Goal: Task Accomplishment & Management: Use online tool/utility

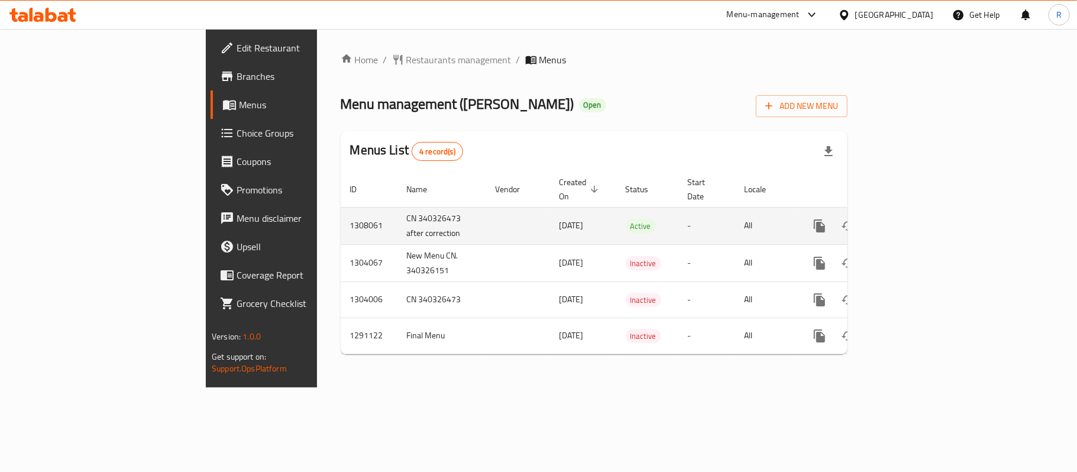
click at [919, 216] on link "enhanced table" at bounding box center [905, 226] width 28 height 28
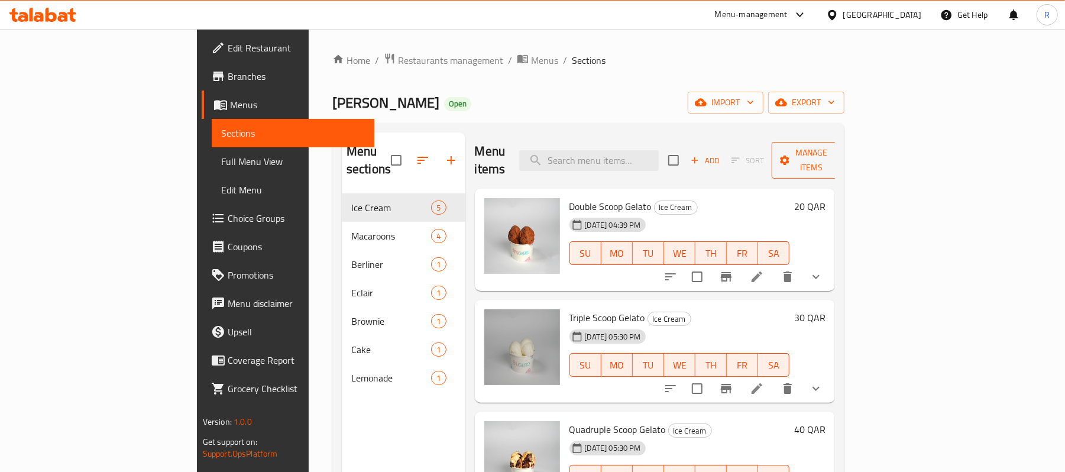
click at [842, 150] on span "Manage items" at bounding box center [811, 161] width 60 height 30
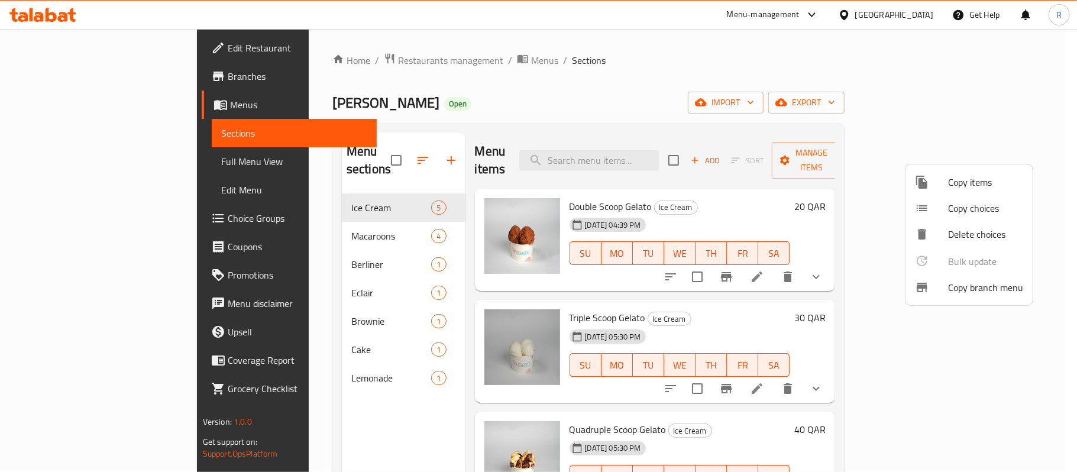
click at [964, 287] on span "Copy branch menu" at bounding box center [985, 287] width 75 height 14
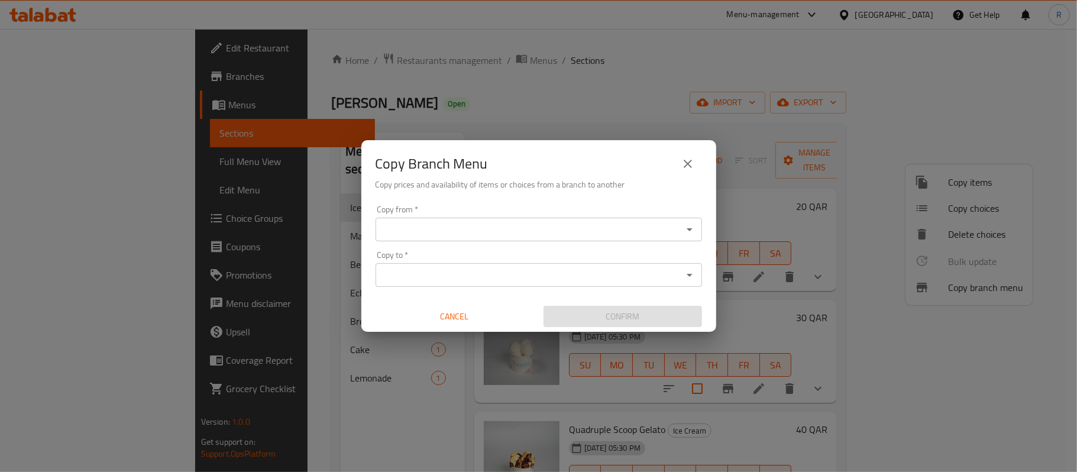
click at [607, 218] on div "Copy from *" at bounding box center [539, 230] width 327 height 24
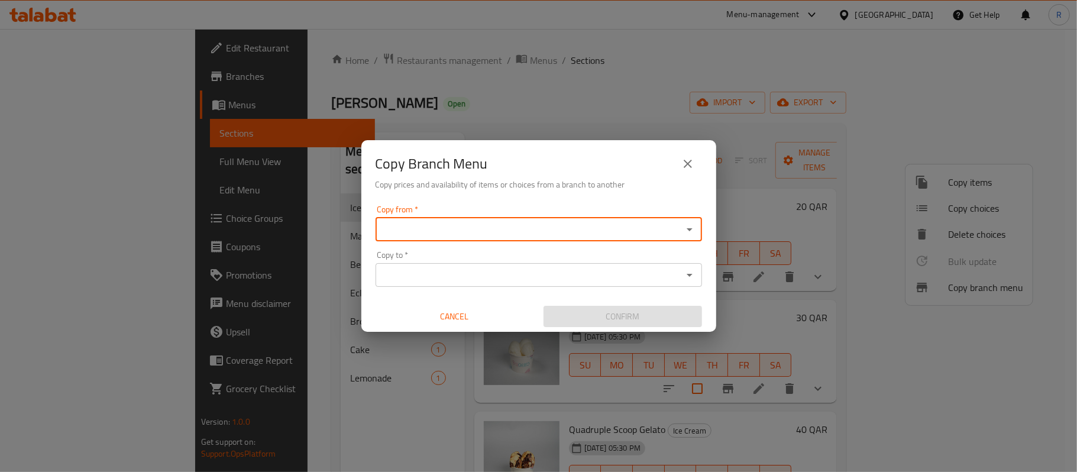
click at [513, 234] on input "Copy from   *" at bounding box center [529, 229] width 300 height 17
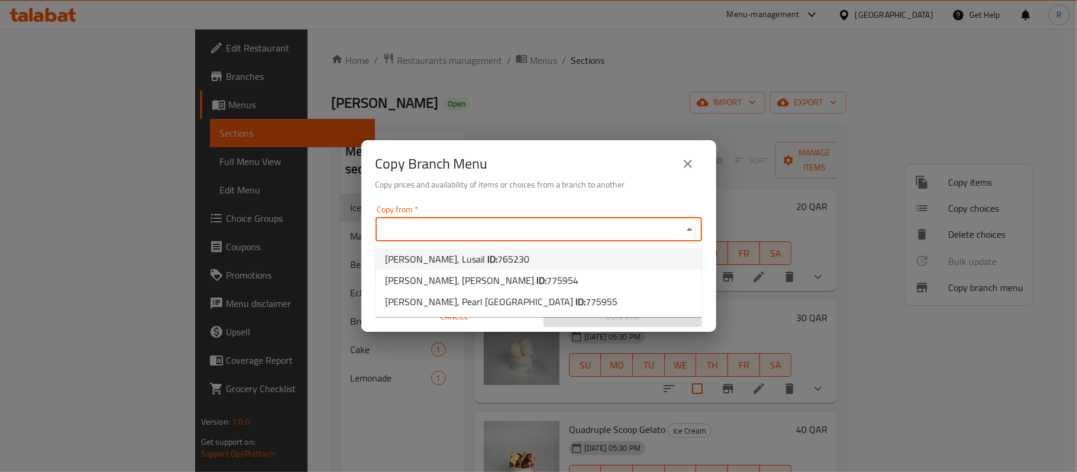
click at [497, 261] on span "765230" at bounding box center [513, 259] width 32 height 18
type input "[PERSON_NAME], Lusail"
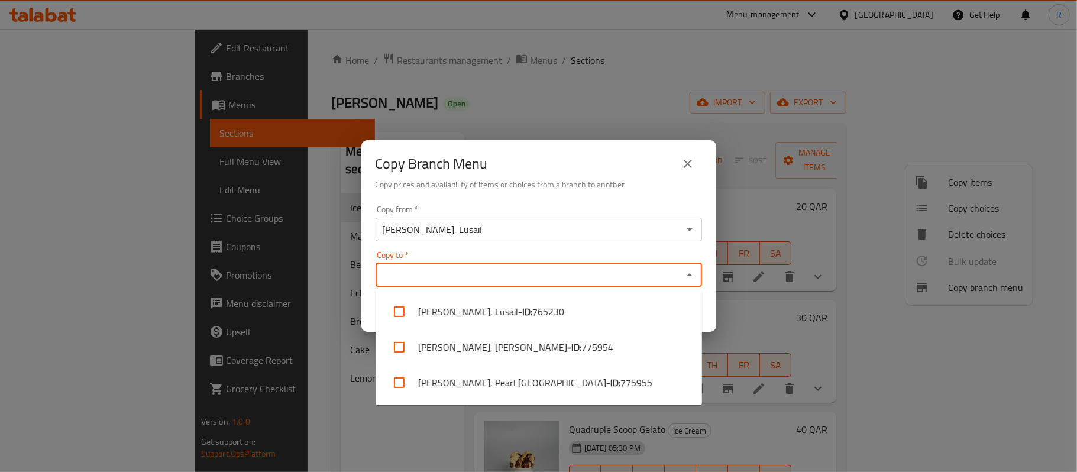
click at [550, 283] on input "Copy to   *" at bounding box center [529, 275] width 300 height 17
click at [574, 379] on li "[PERSON_NAME], Pearl [GEOGRAPHIC_DATA] - ID: 775955" at bounding box center [539, 382] width 327 height 35
checkbox input "true"
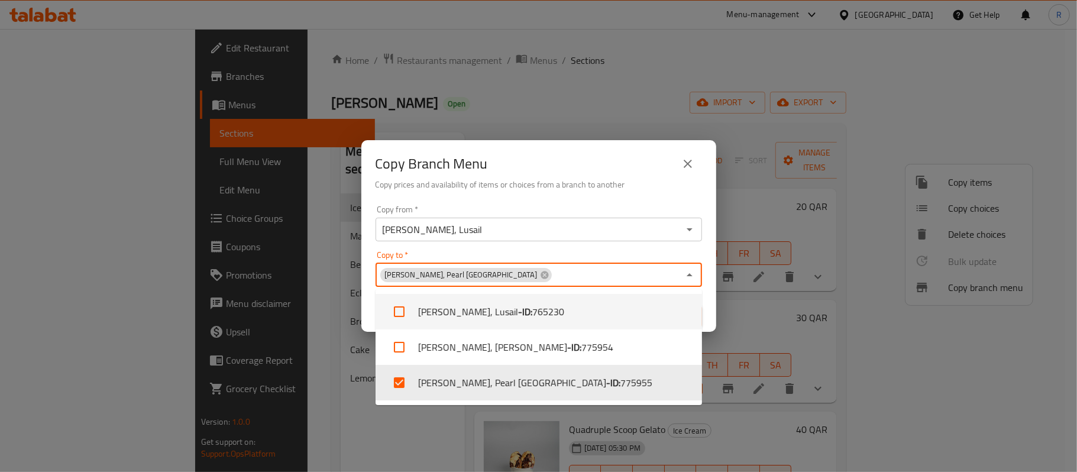
click at [590, 169] on div "Copy Branch Menu" at bounding box center [539, 164] width 327 height 28
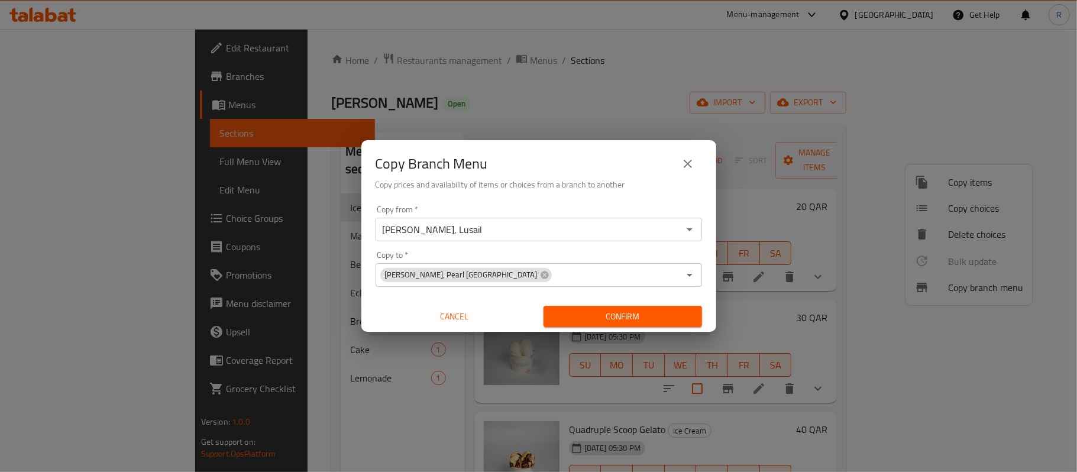
click at [654, 317] on span "Confirm" at bounding box center [623, 316] width 140 height 15
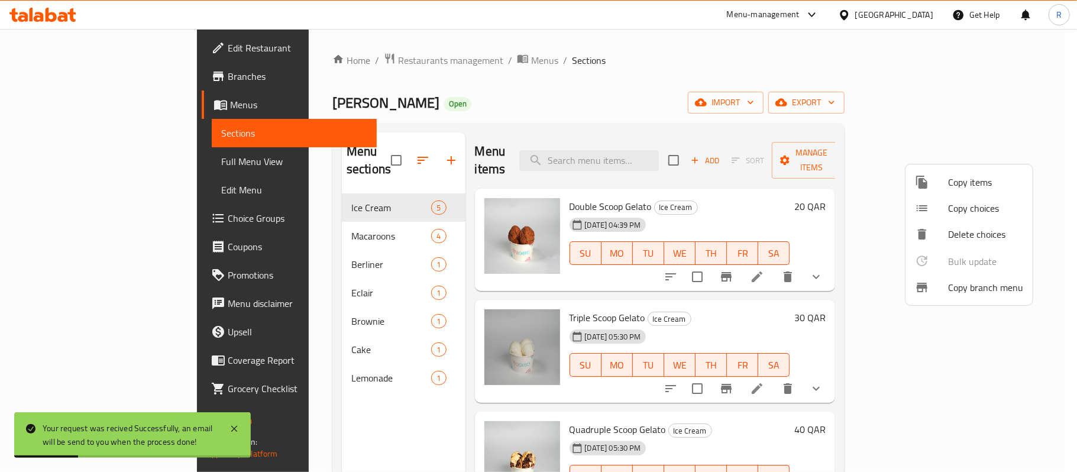
click at [105, 51] on div at bounding box center [538, 236] width 1077 height 472
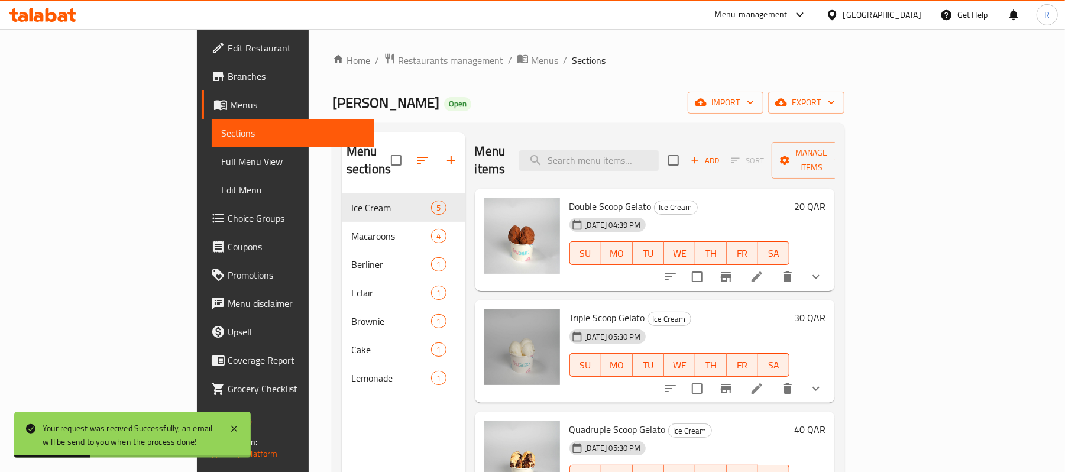
click at [228, 51] on span "Edit Restaurant" at bounding box center [297, 48] width 138 height 14
